Goal: Information Seeking & Learning: Learn about a topic

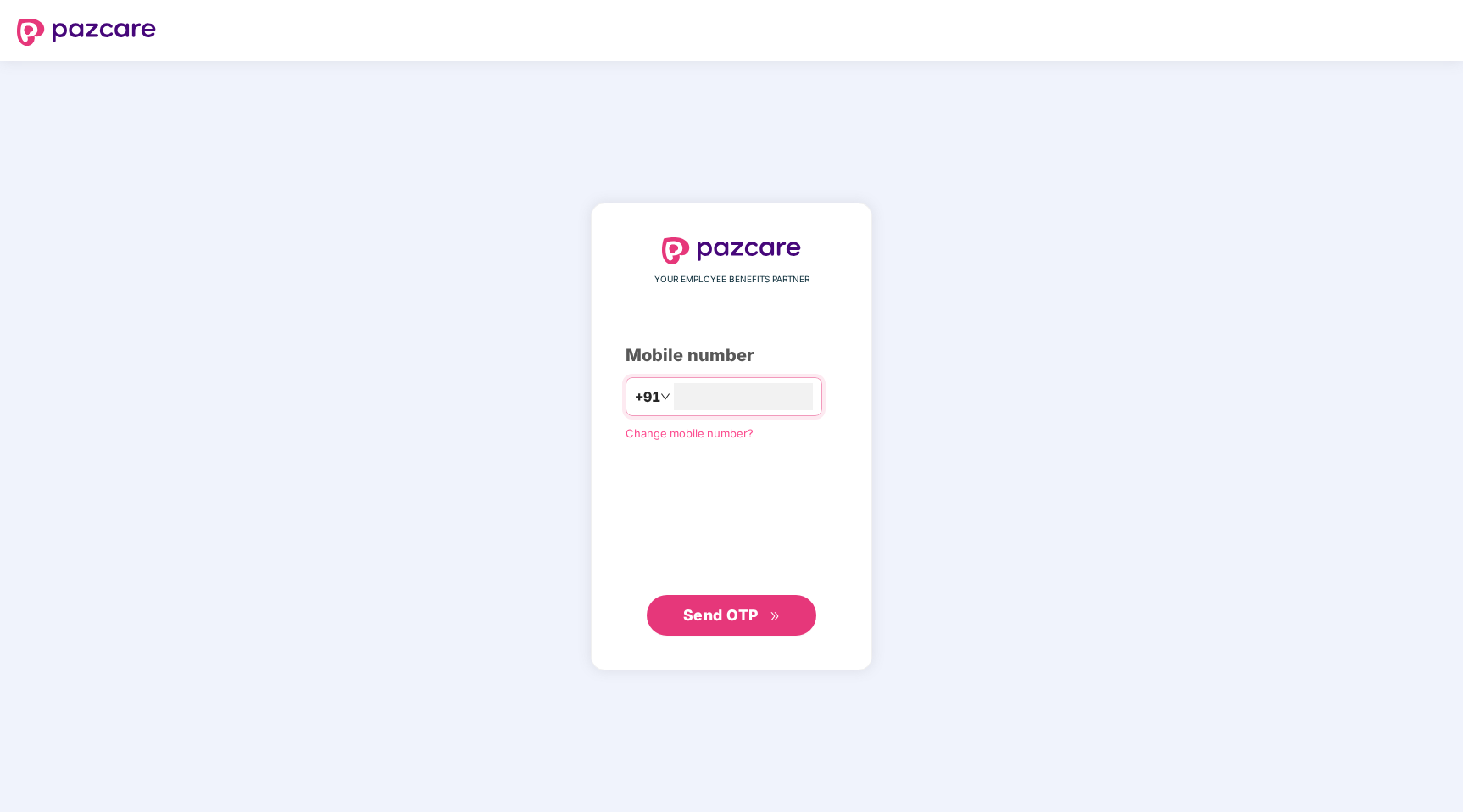
type input "**********"
click at [747, 607] on span "Send OTP" at bounding box center [721, 615] width 75 height 18
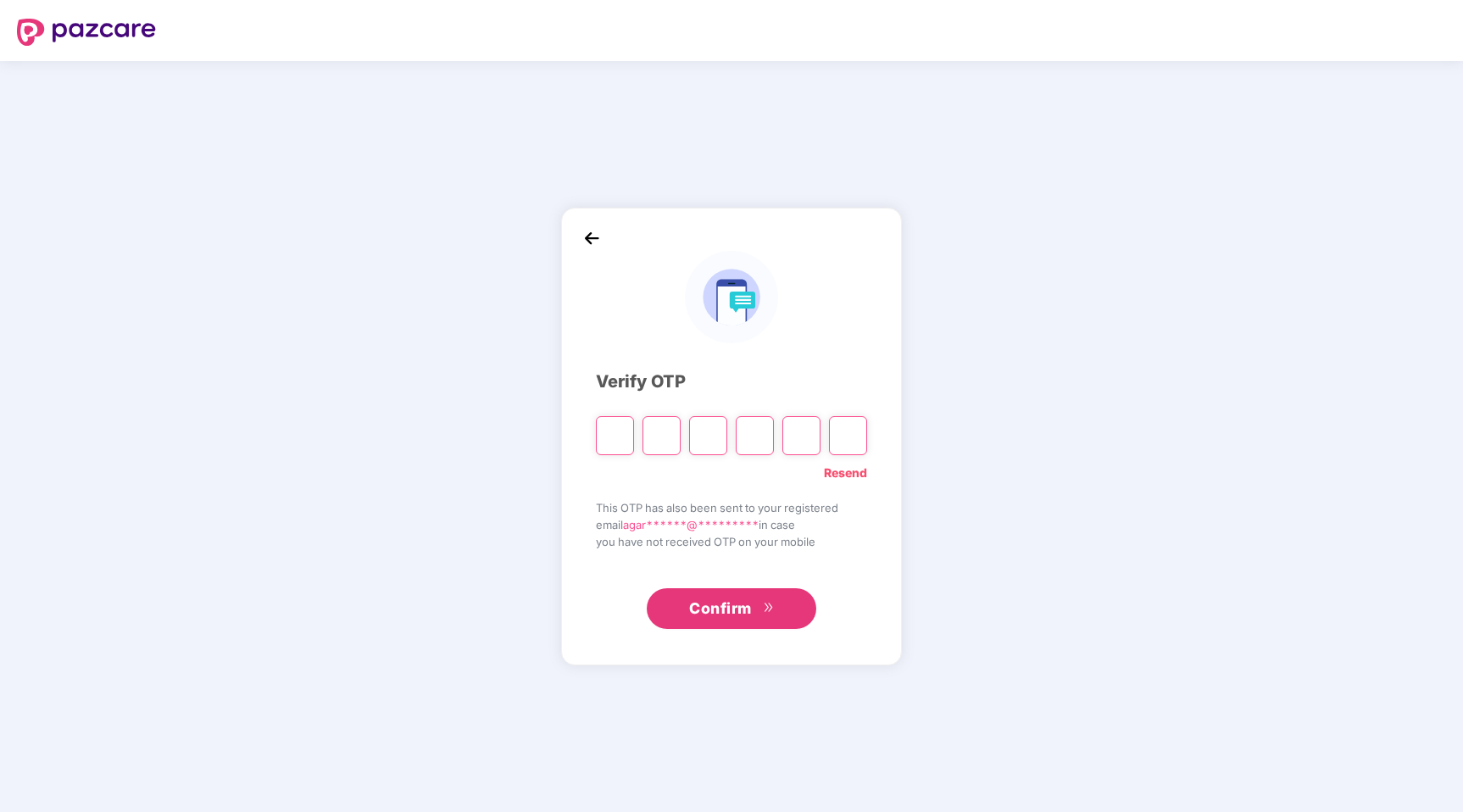
type input "*"
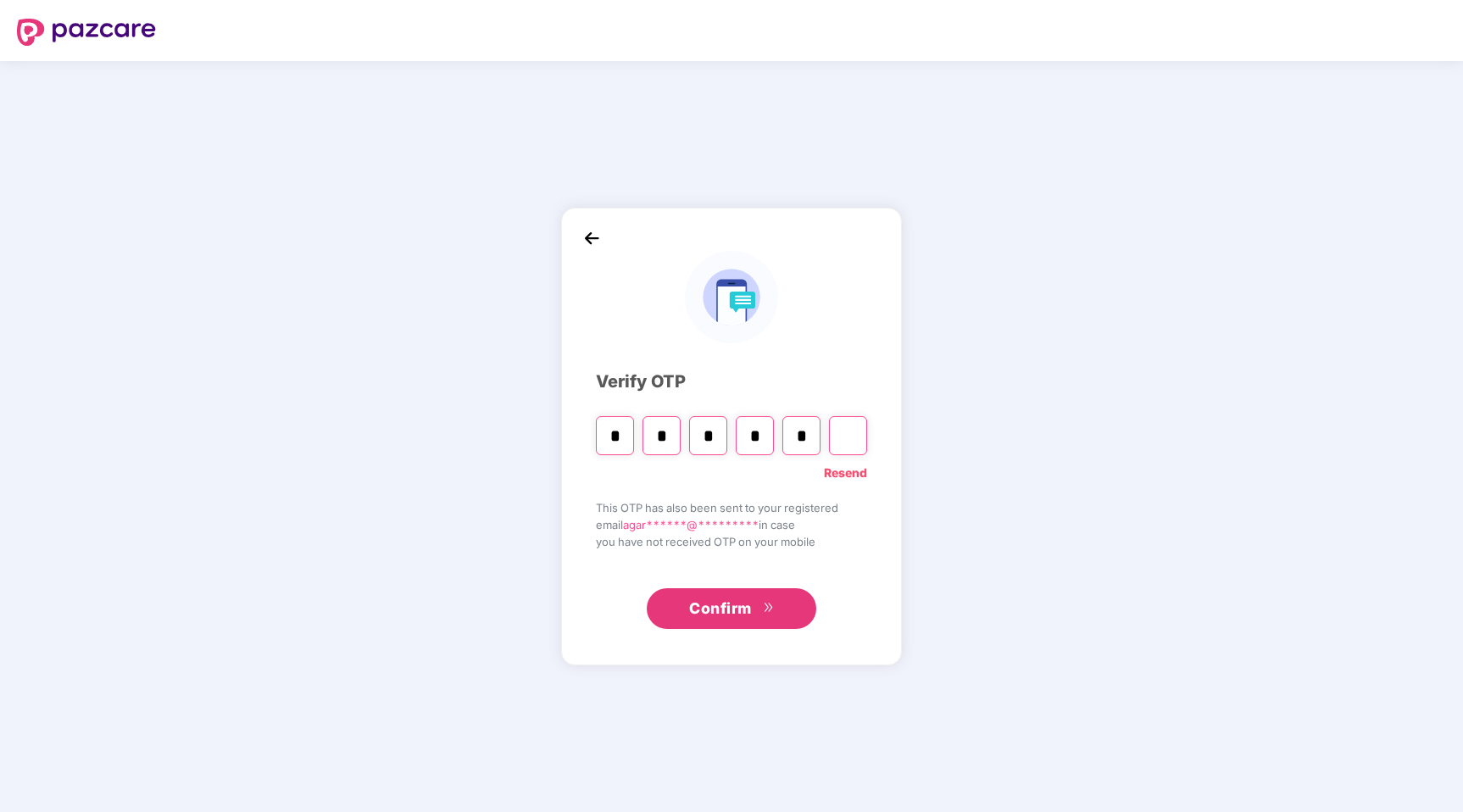
type input "*"
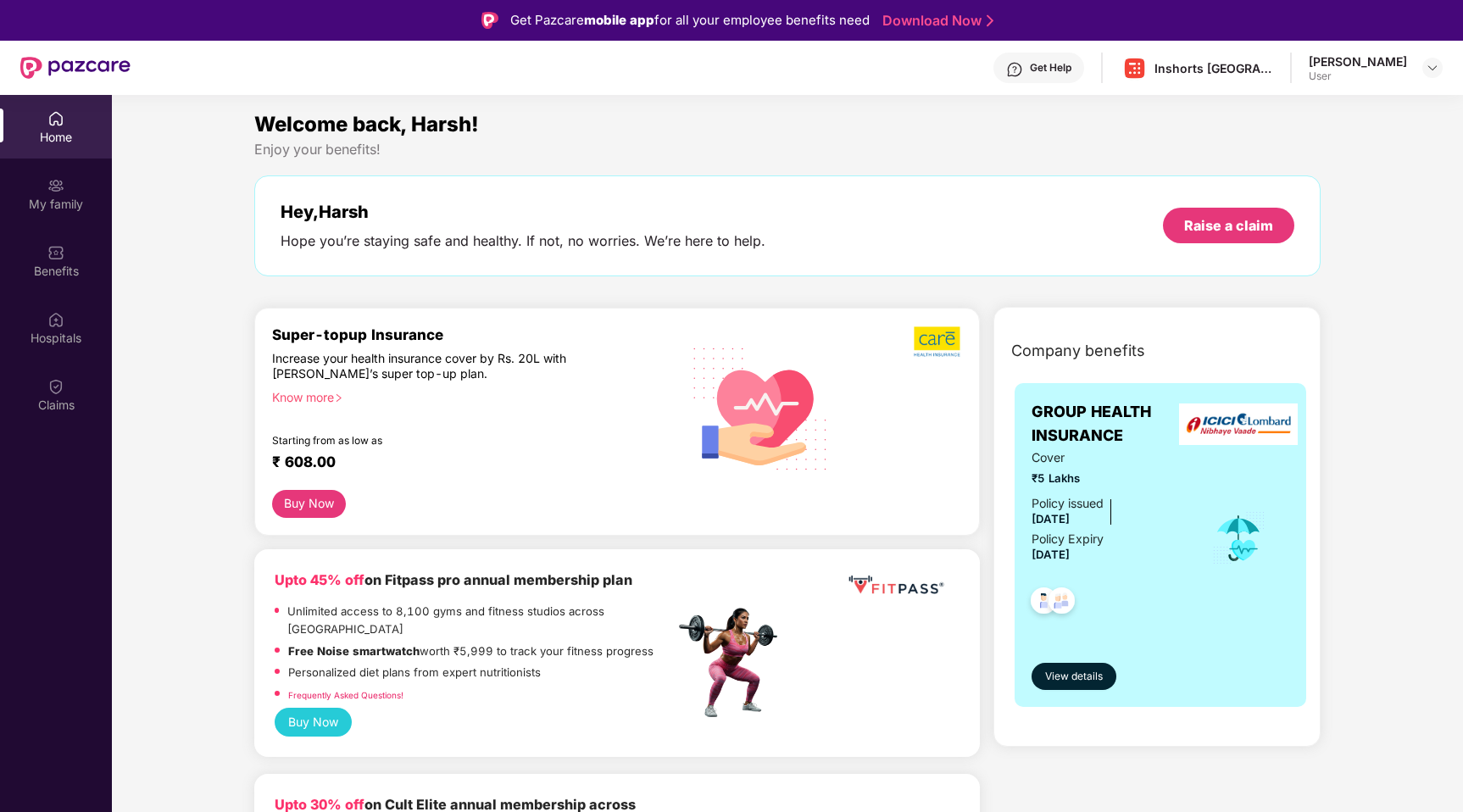
click at [1411, 68] on div "[PERSON_NAME] User" at bounding box center [1376, 68] width 134 height 30
click at [1436, 68] on img at bounding box center [1432, 68] width 14 height 14
click at [1084, 139] on div "Welcome back, Harsh!" at bounding box center [788, 125] width 1067 height 33
click at [64, 210] on div "My family" at bounding box center [56, 205] width 112 height 17
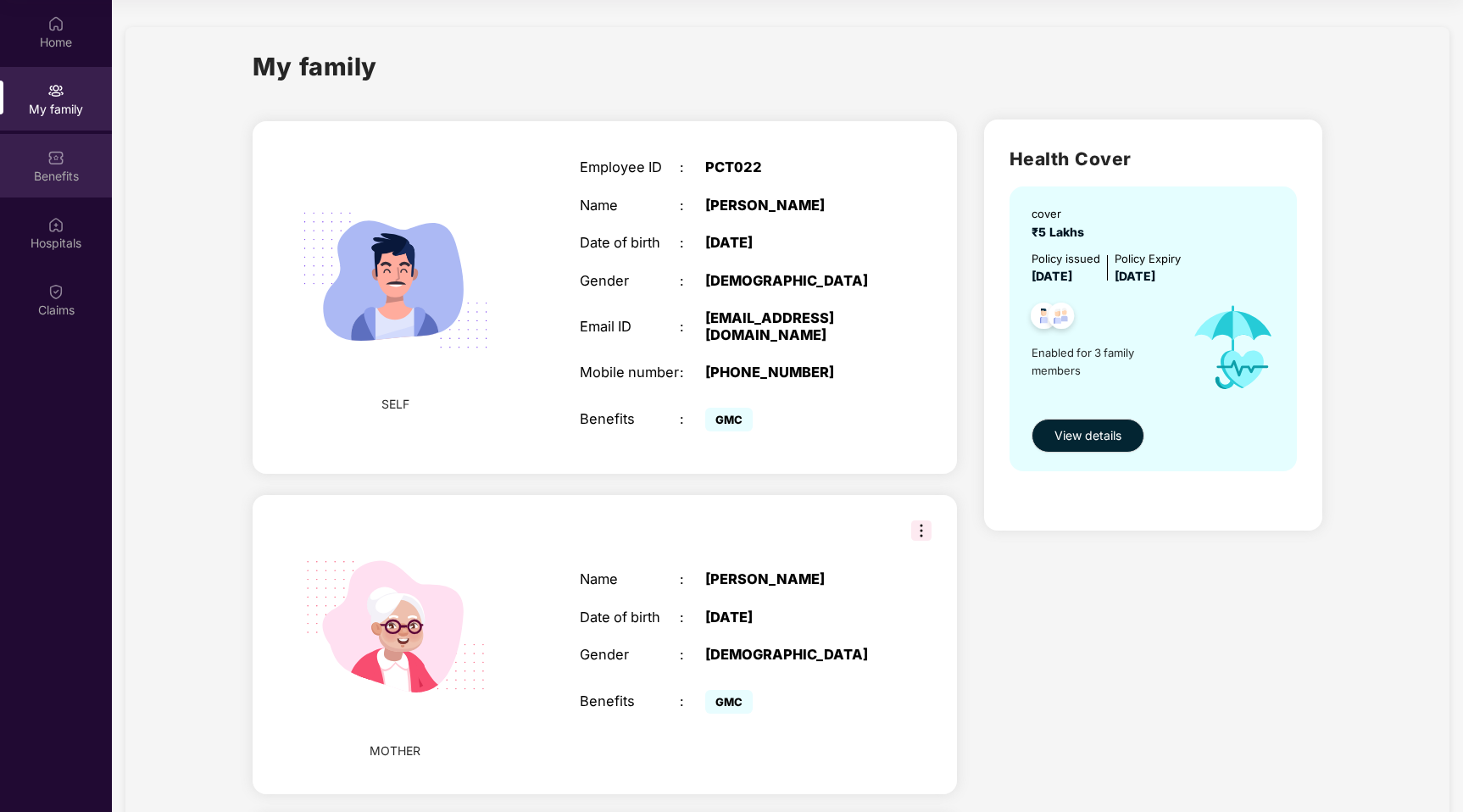
click at [67, 180] on div "Benefits" at bounding box center [56, 176] width 112 height 17
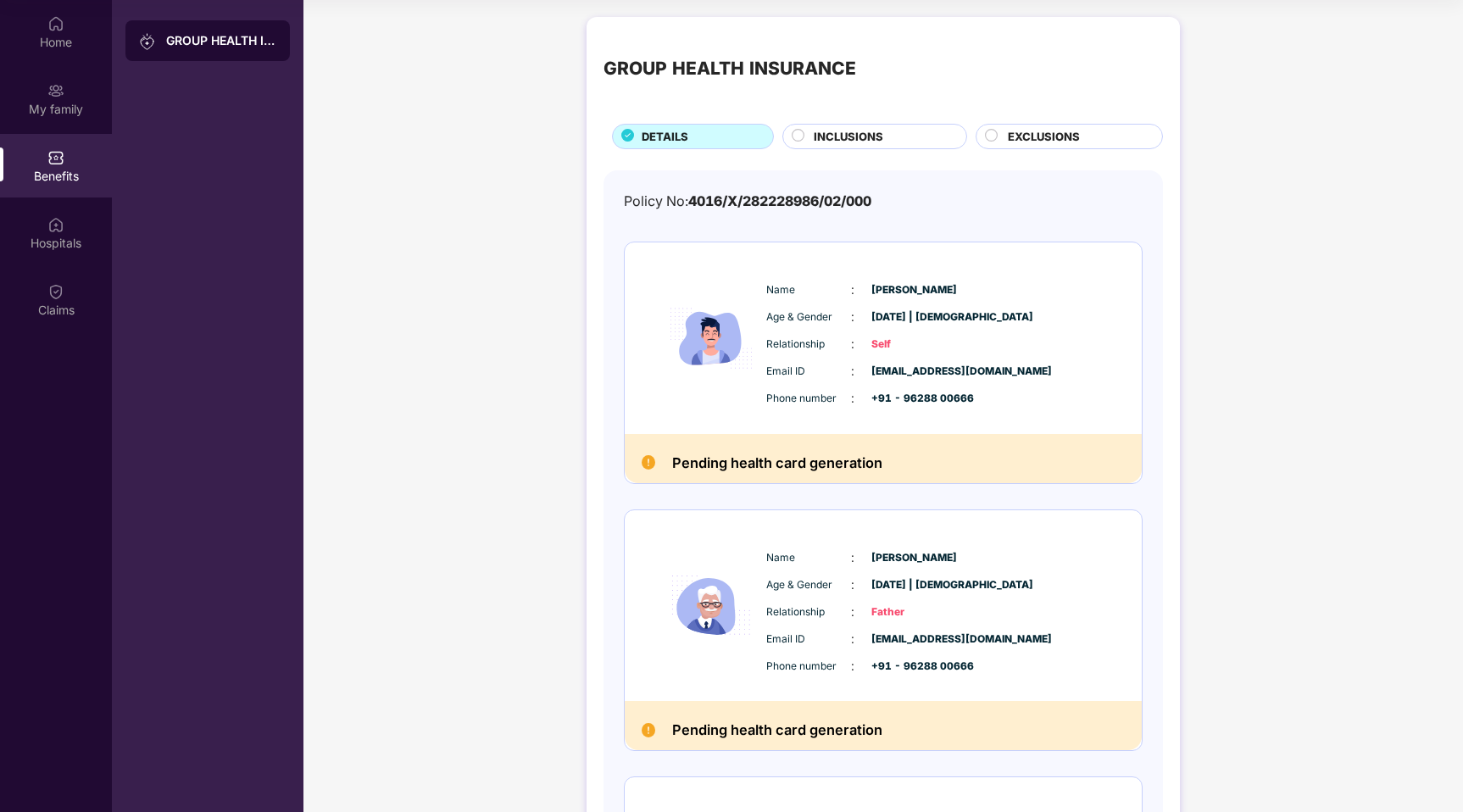
click at [516, 244] on div "GROUP HEALTH INSURANCE DETAILS INCLUSIONS EXCLUSIONS Policy No: 4016/X/28222898…" at bounding box center [883, 566] width 1160 height 1115
click at [633, 229] on div "Policy No: 4016/X/282228986/02/000 Name : [PERSON_NAME] Age & Gender : [DATE] |…" at bounding box center [883, 618] width 519 height 854
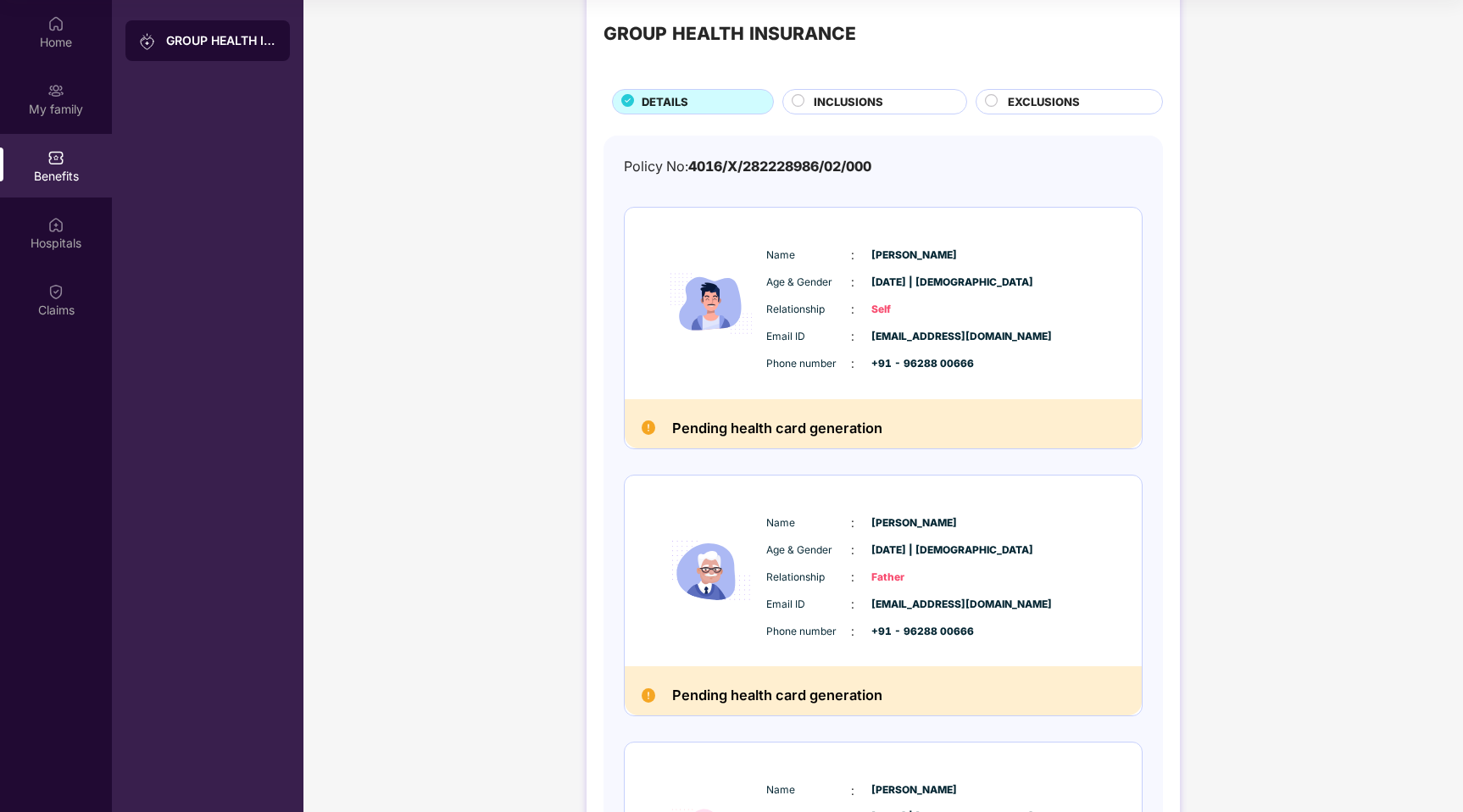
scroll to position [38, 0]
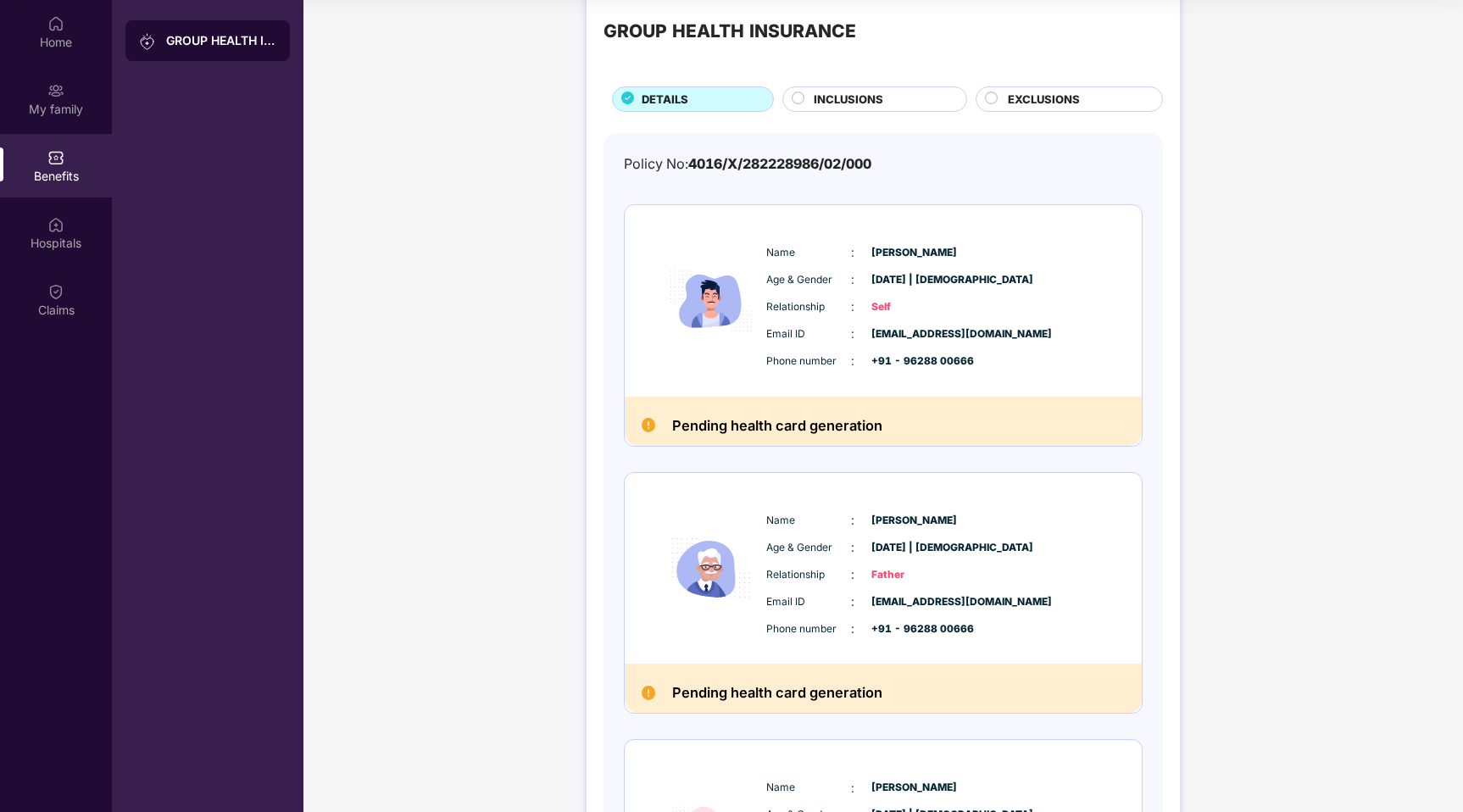
click at [51, 179] on div "Benefits" at bounding box center [56, 176] width 112 height 17
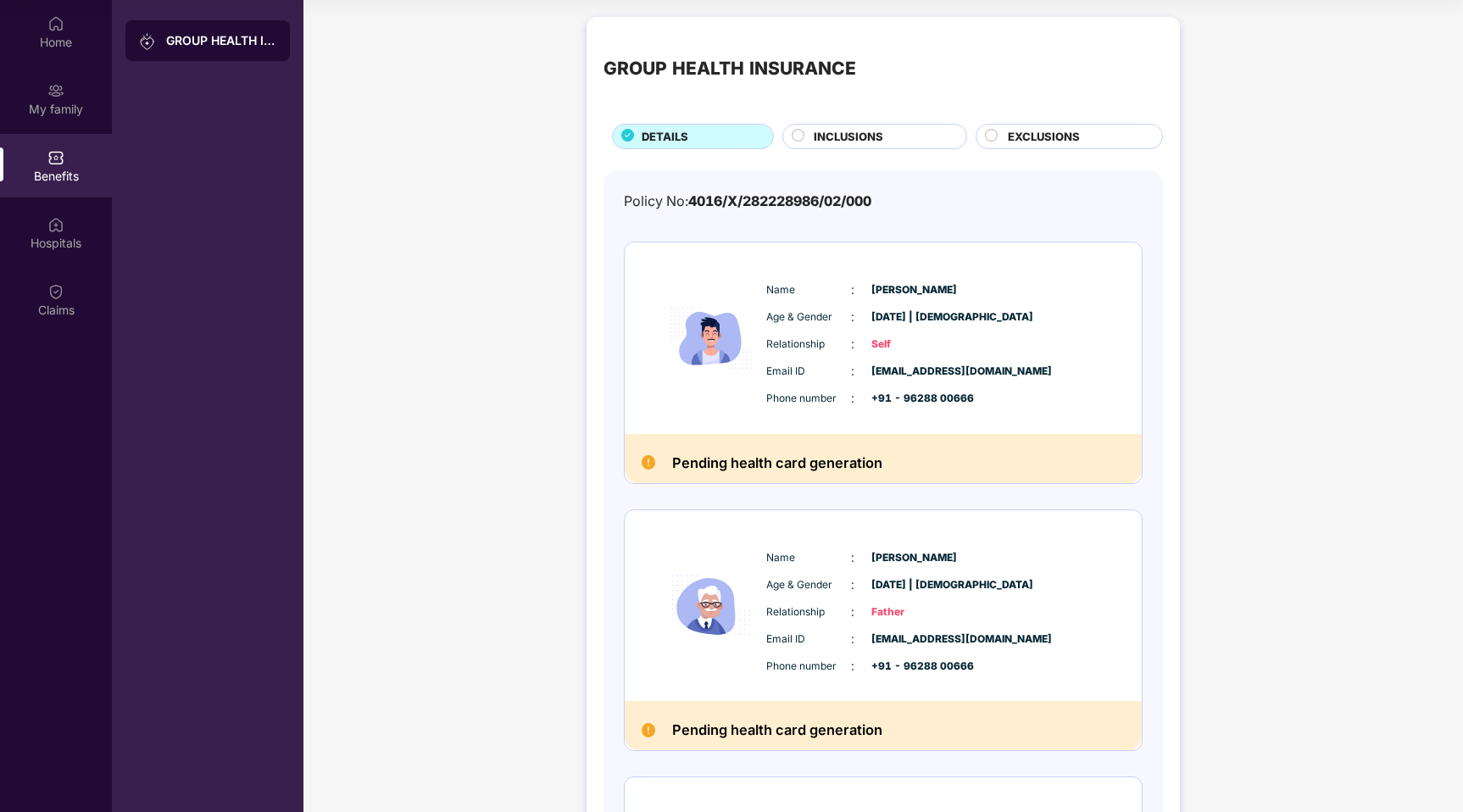
click at [870, 131] on span "INCLUSIONS" at bounding box center [848, 136] width 69 height 18
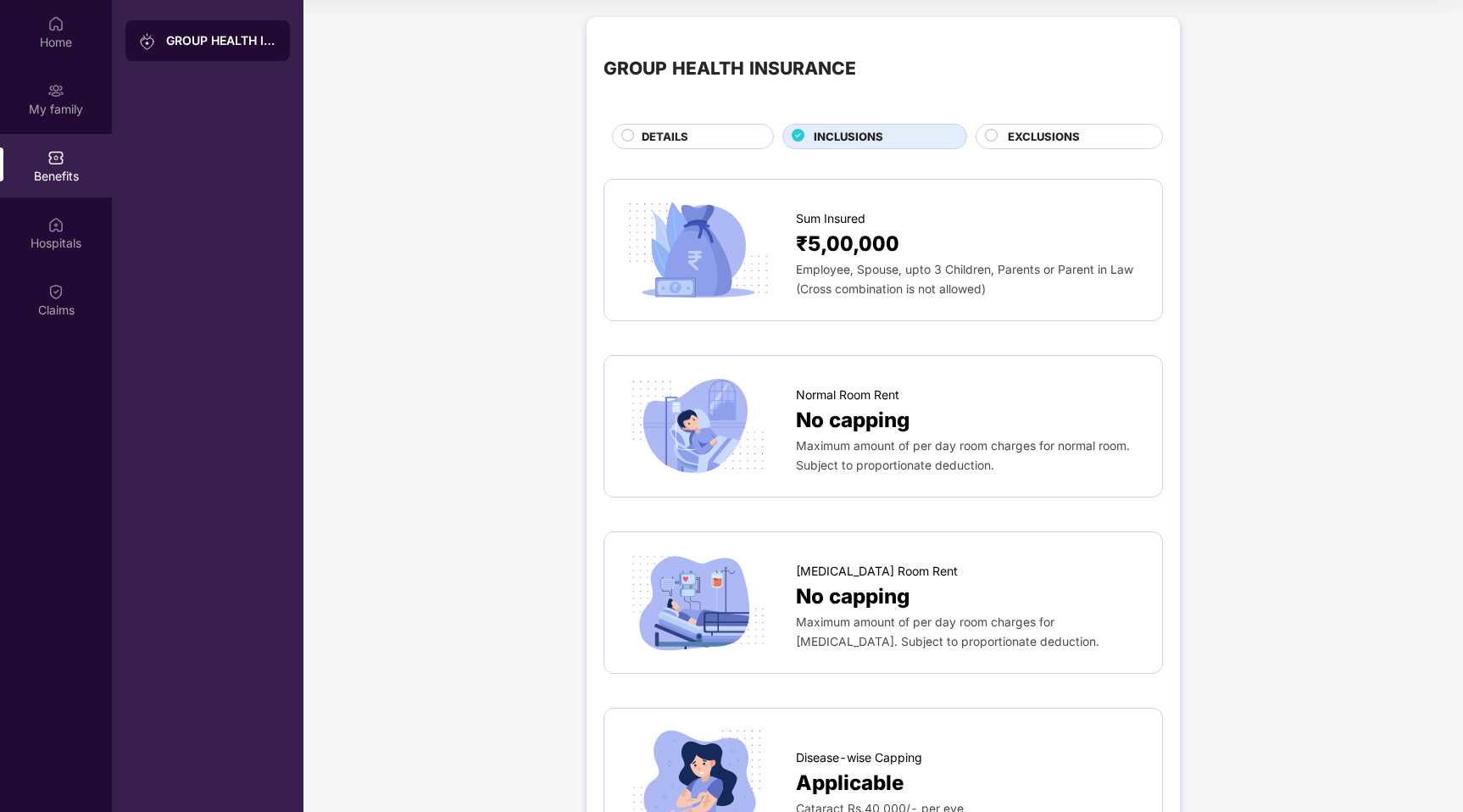
click at [1052, 141] on span "EXCLUSIONS" at bounding box center [1044, 136] width 72 height 18
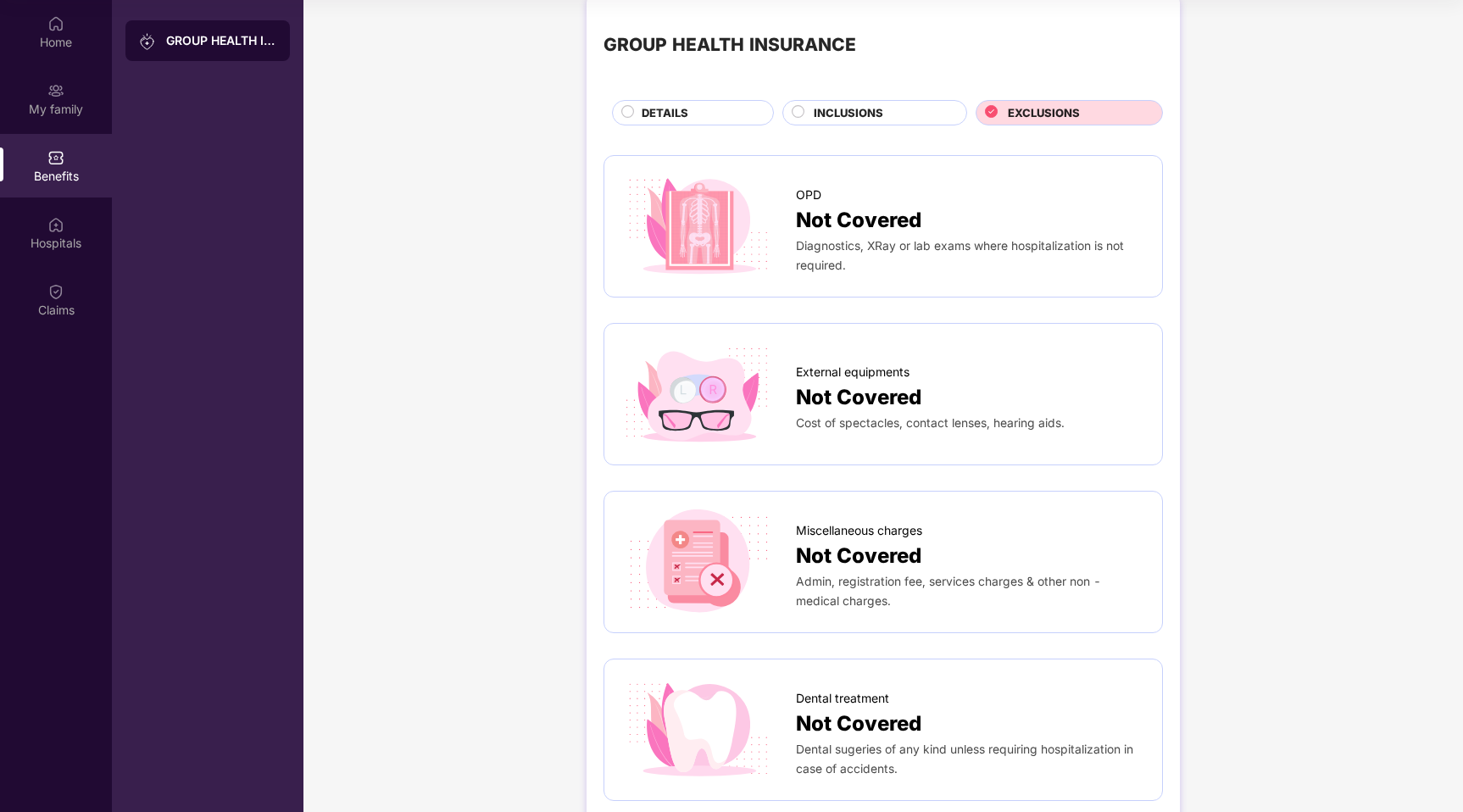
scroll to position [40, 0]
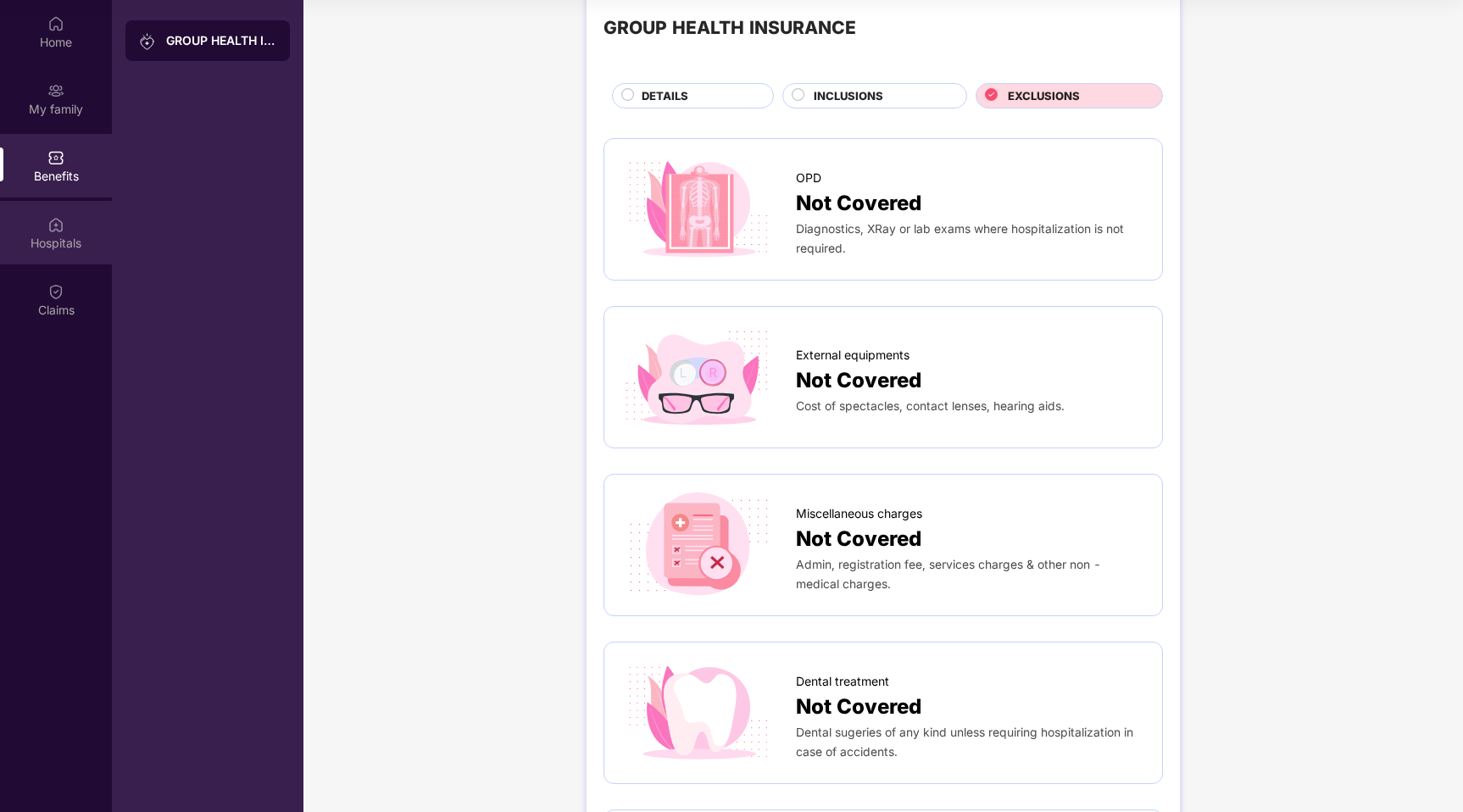
click at [45, 231] on div "Hospitals" at bounding box center [56, 233] width 112 height 63
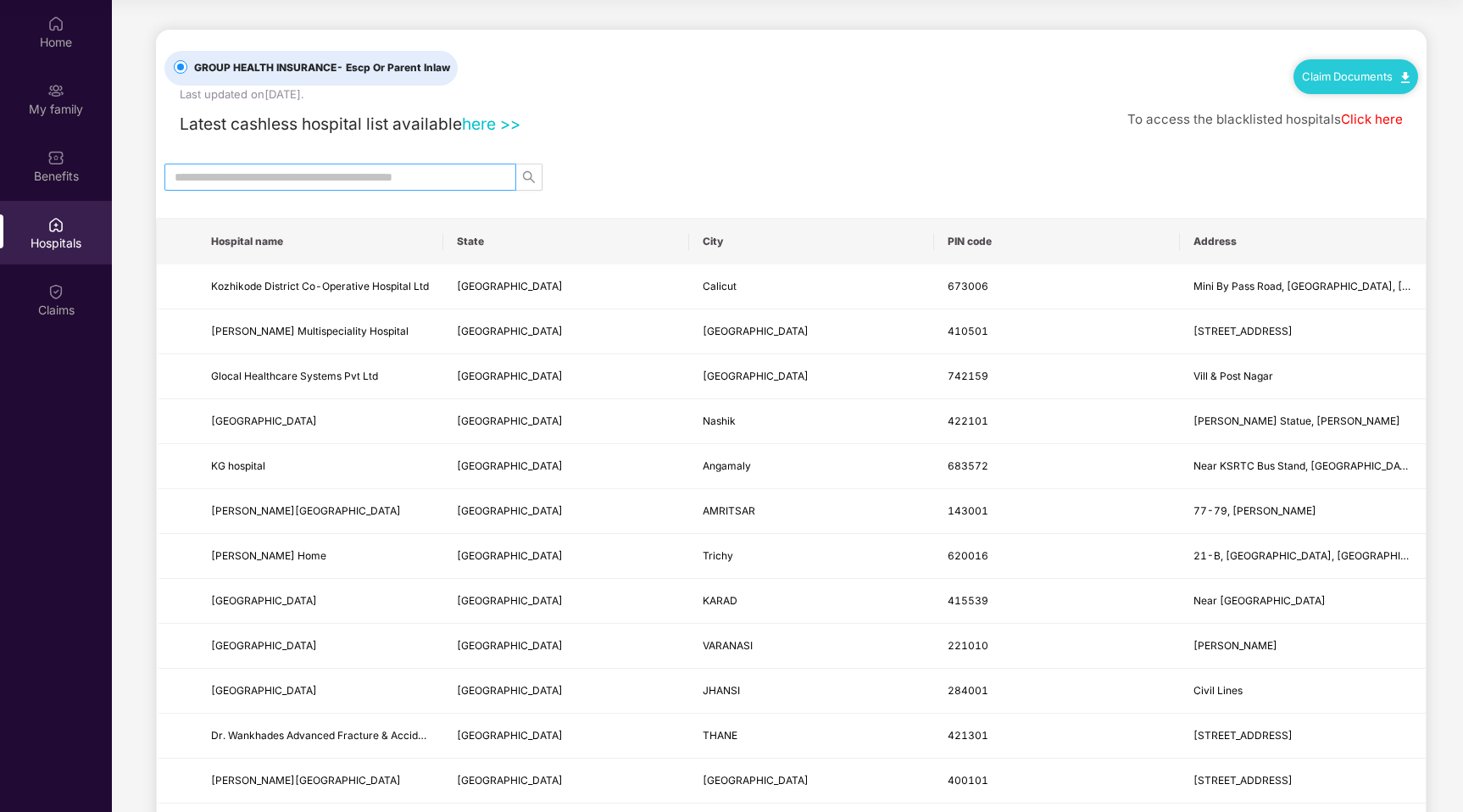
click at [456, 182] on input "text" at bounding box center [333, 177] width 318 height 19
type input "*****"
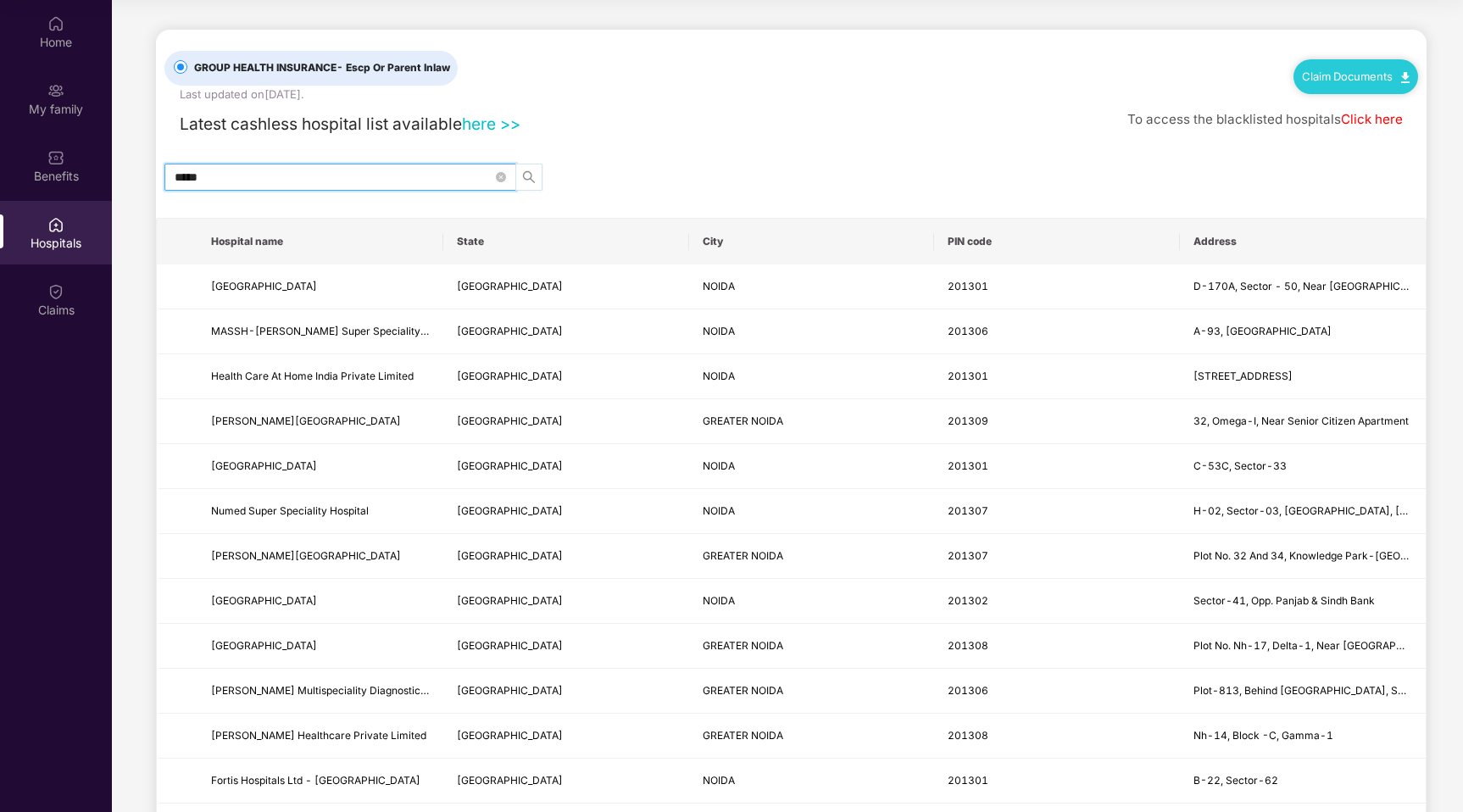
click at [527, 181] on icon "search" at bounding box center [529, 177] width 14 height 14
click at [465, 178] on input "*****" at bounding box center [333, 177] width 318 height 19
click at [662, 172] on div "*****" at bounding box center [791, 177] width 1270 height 27
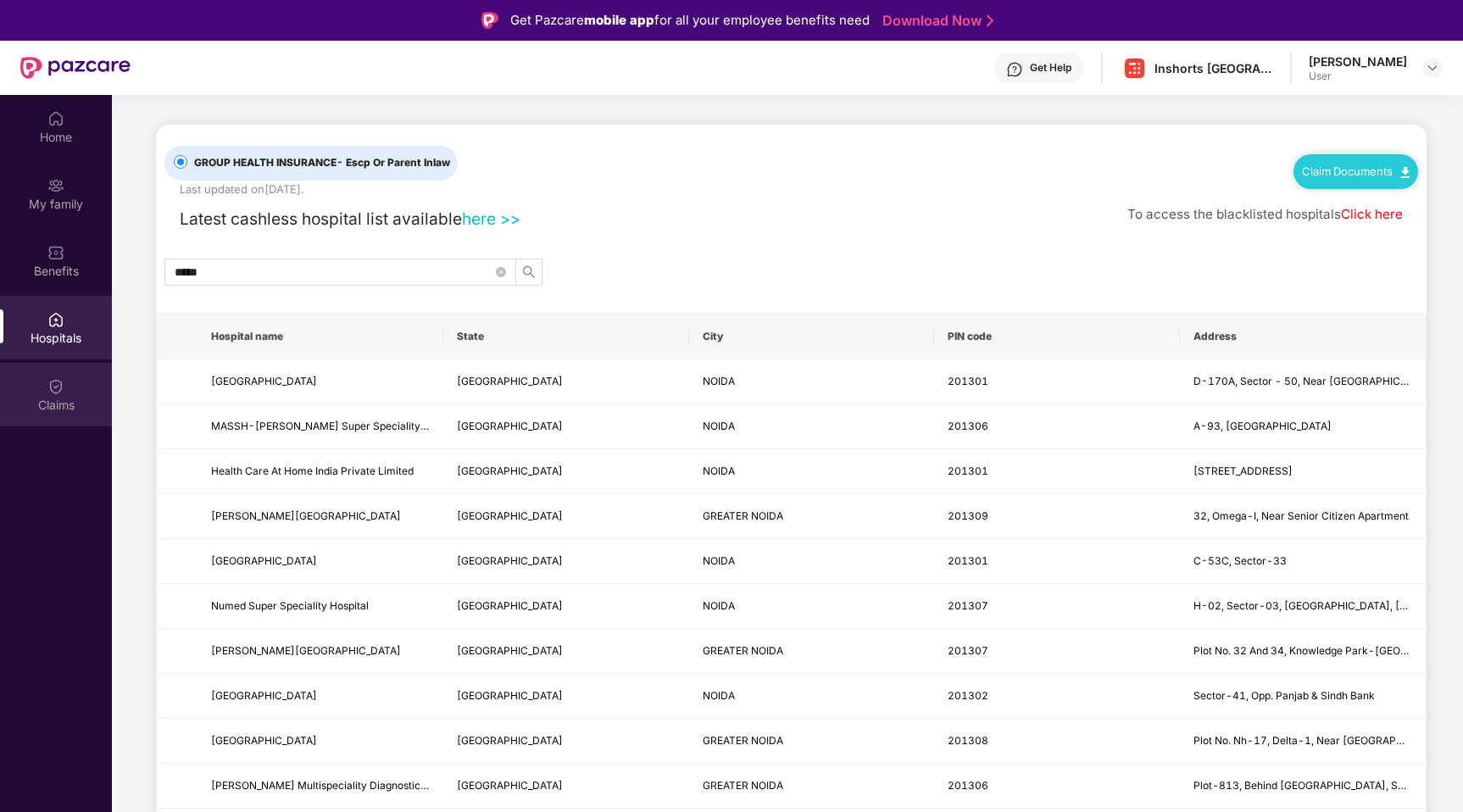
click at [60, 408] on div "Claims" at bounding box center [56, 405] width 112 height 17
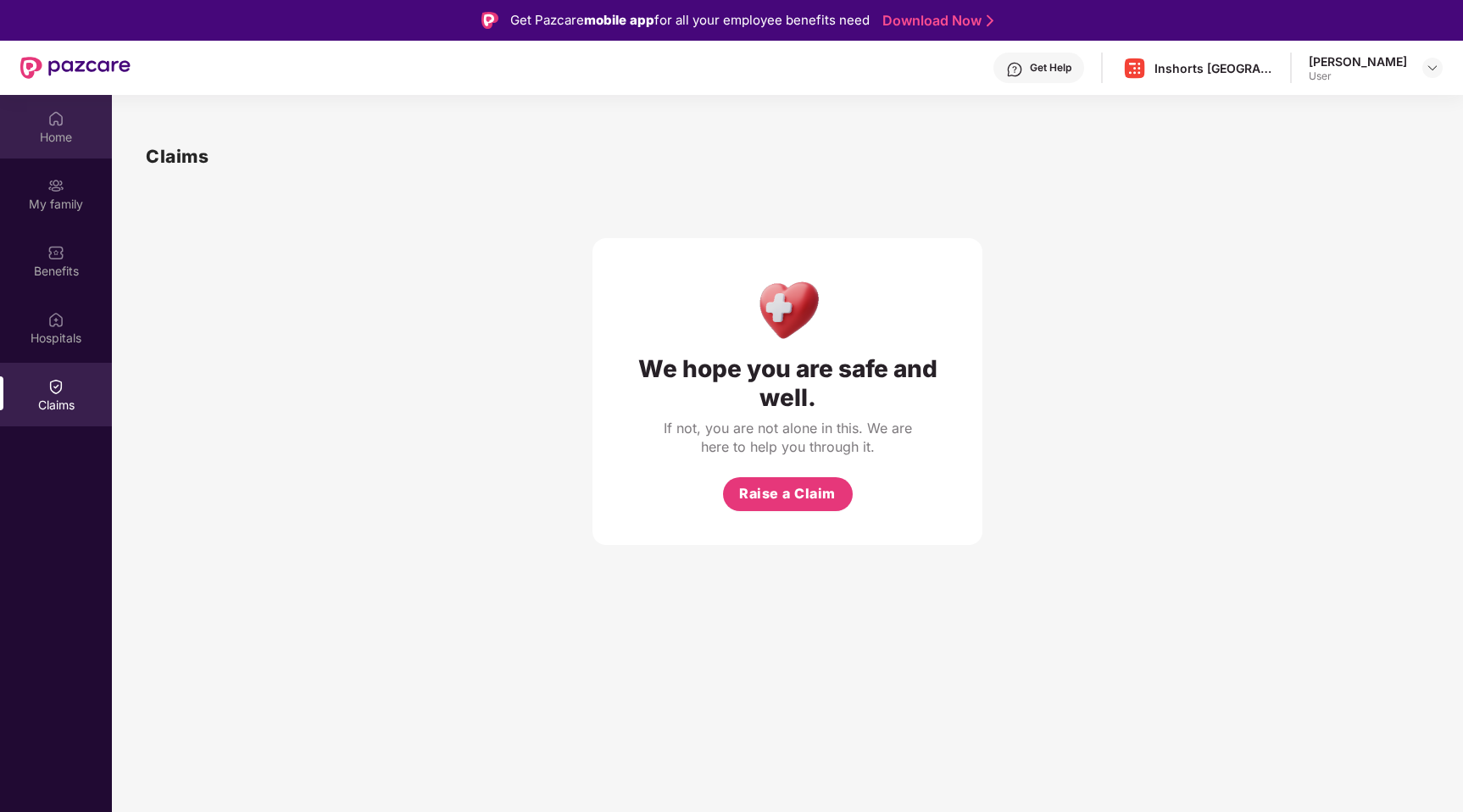
click at [61, 134] on div "Home" at bounding box center [56, 137] width 112 height 17
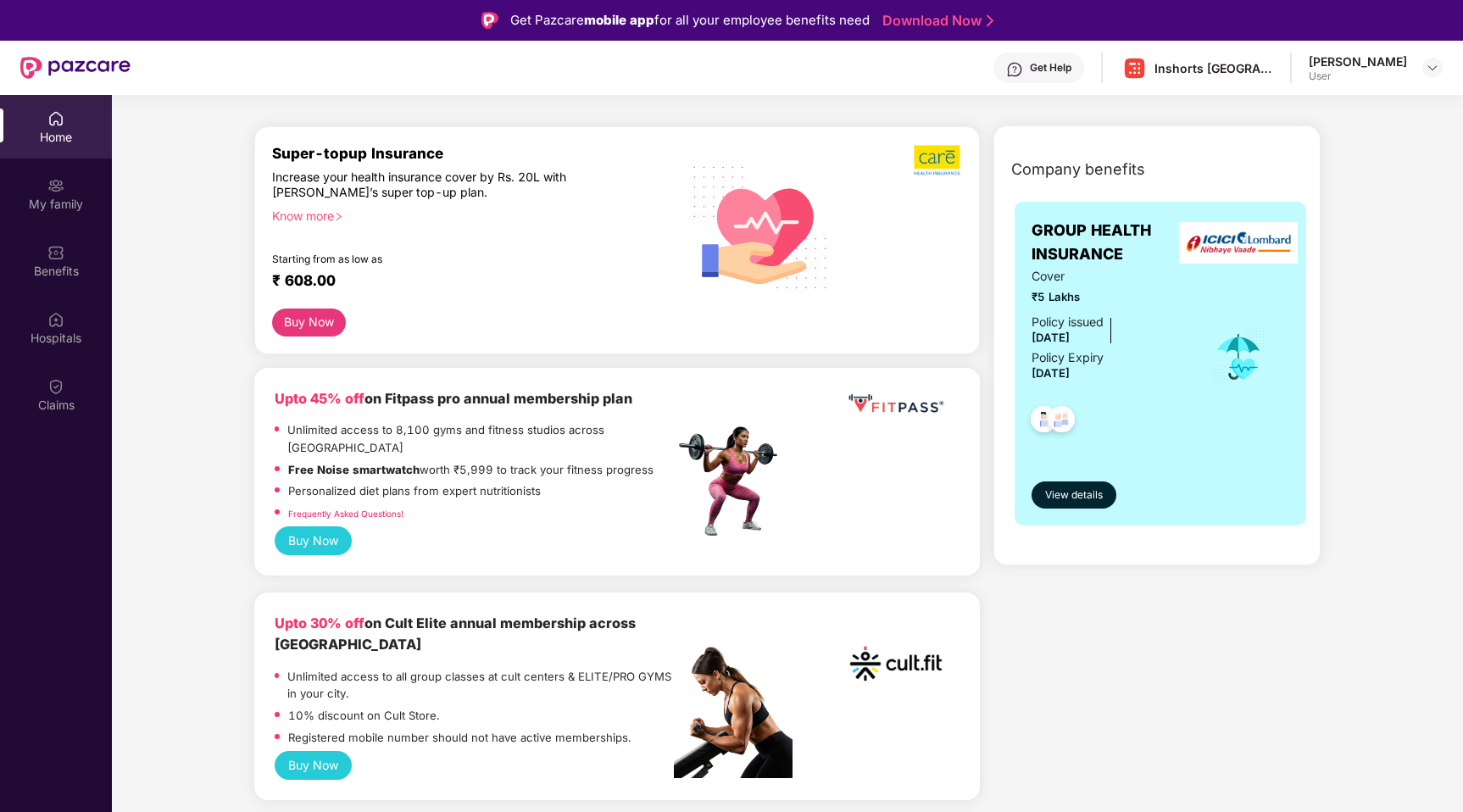
scroll to position [190, 0]
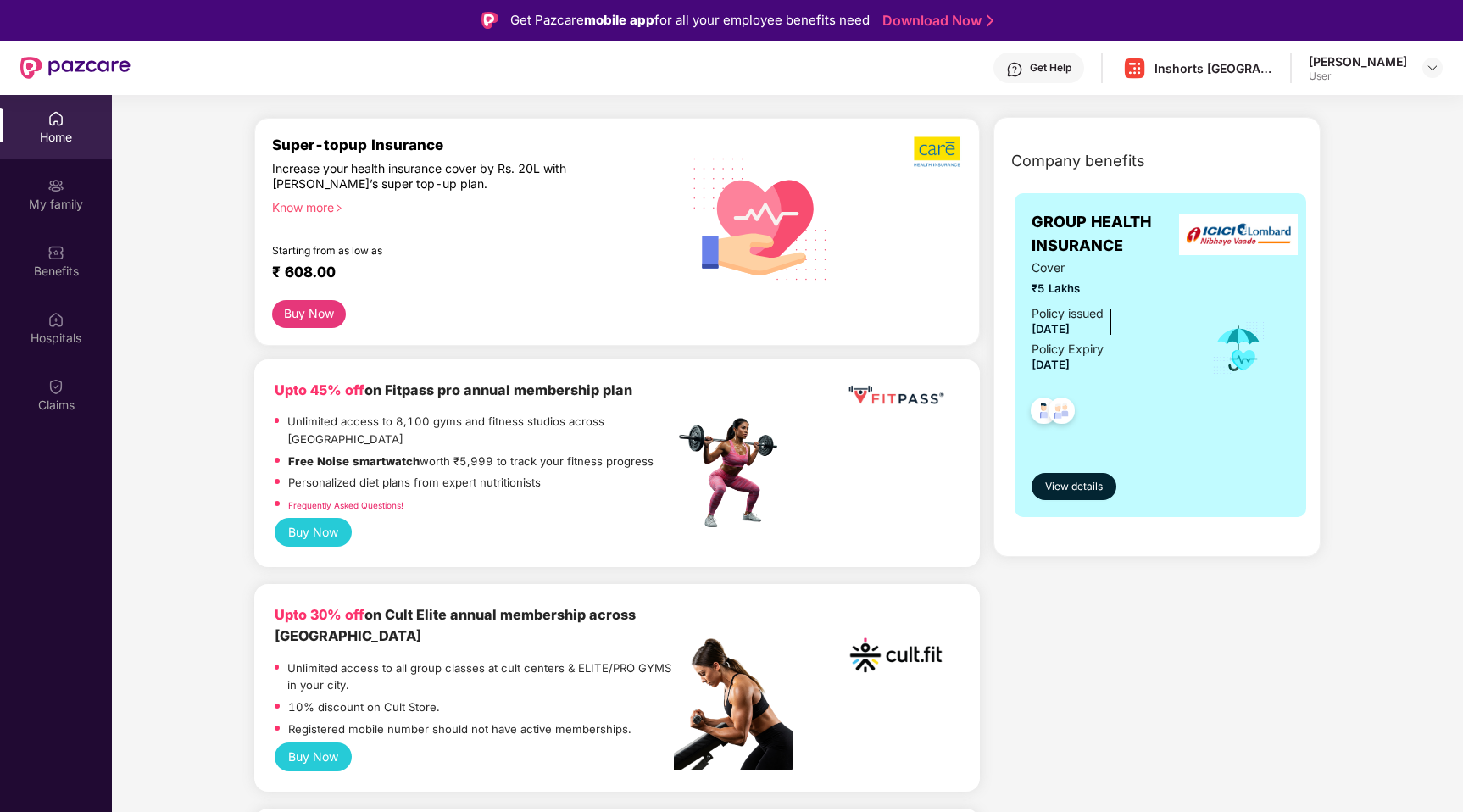
click at [311, 743] on button "Buy Now" at bounding box center [314, 757] width 77 height 29
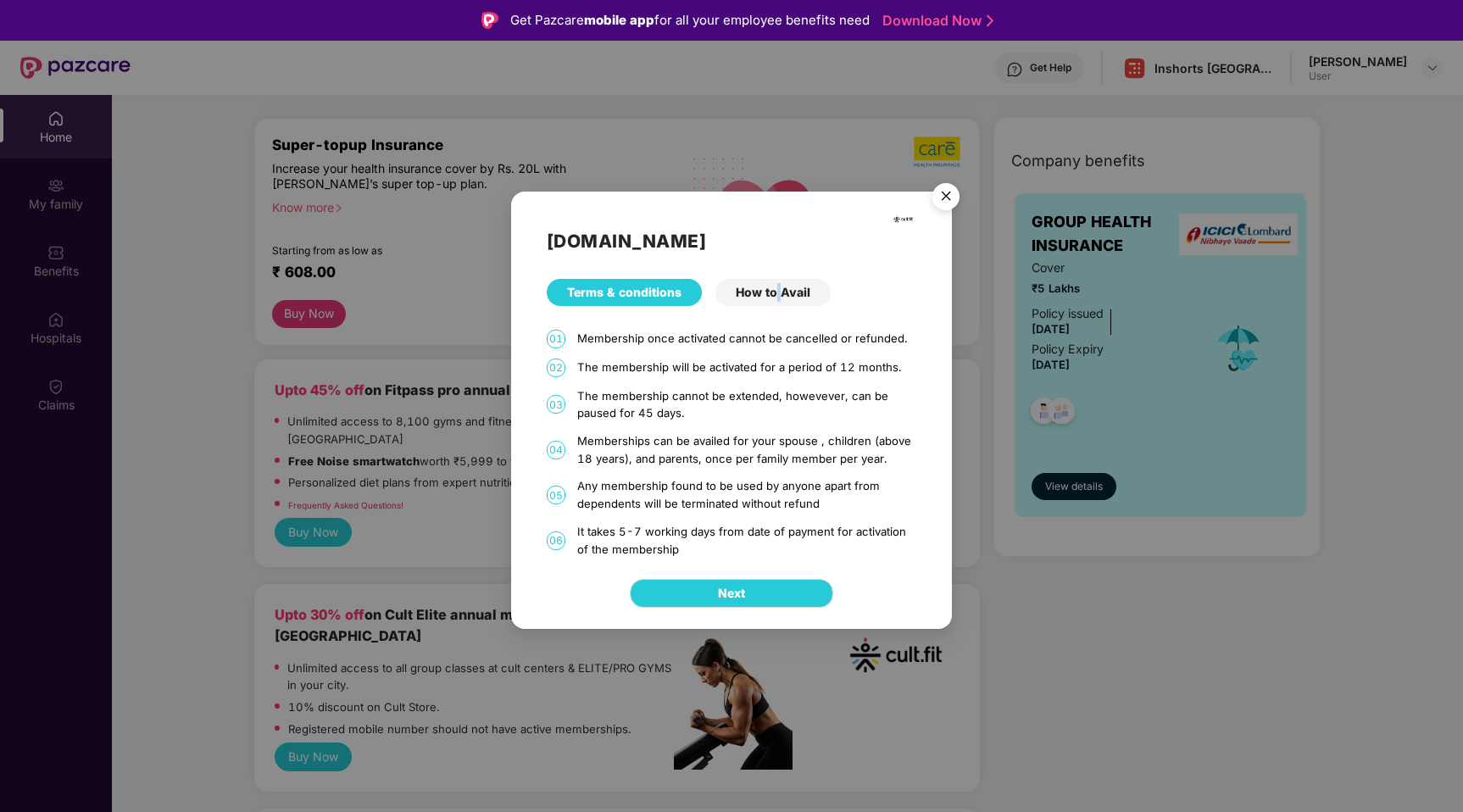
click at [774, 296] on div "How to Avail" at bounding box center [773, 293] width 116 height 27
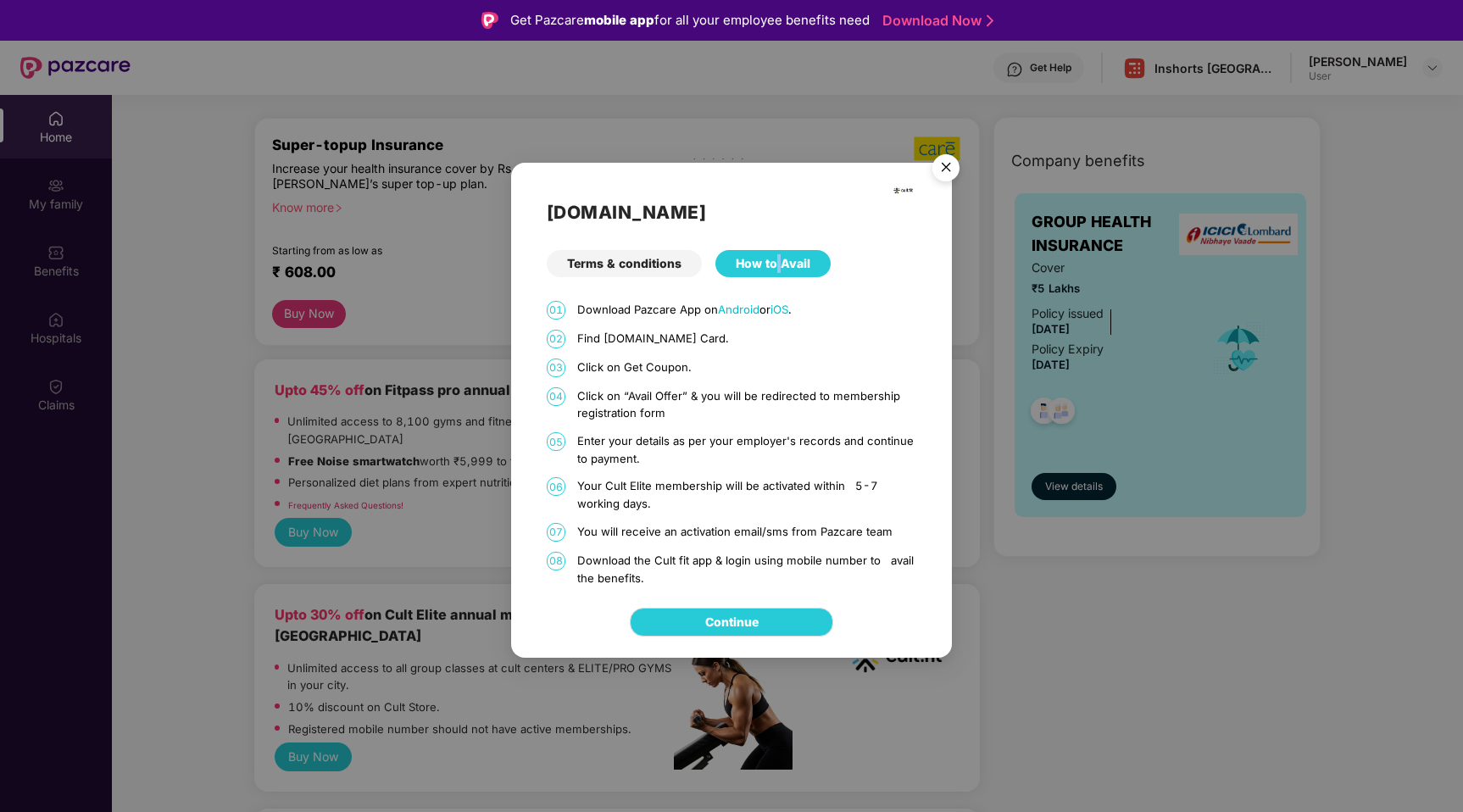
click at [948, 163] on img "Close" at bounding box center [946, 170] width 47 height 47
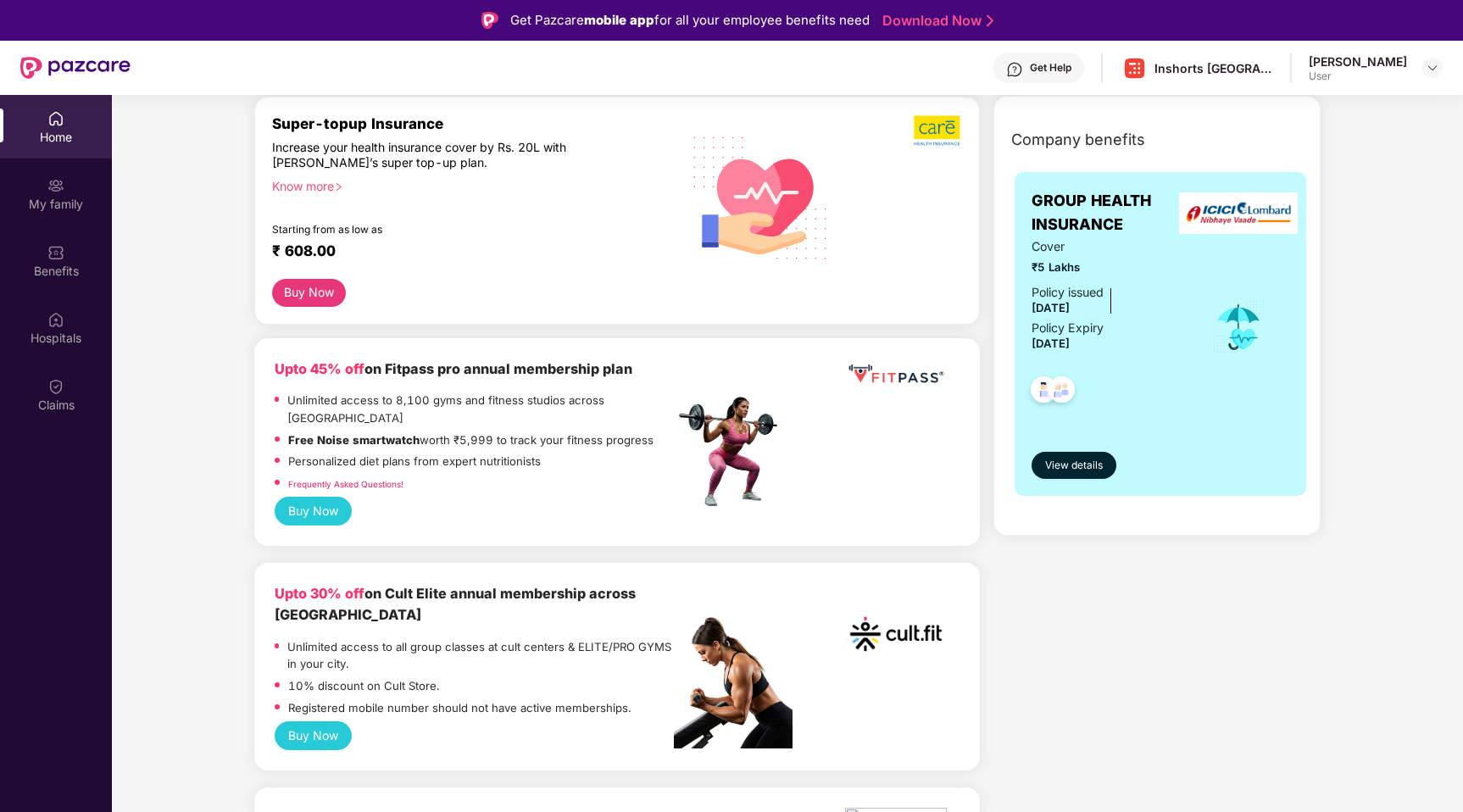
scroll to position [215, 0]
